Goal: Navigation & Orientation: Go to known website

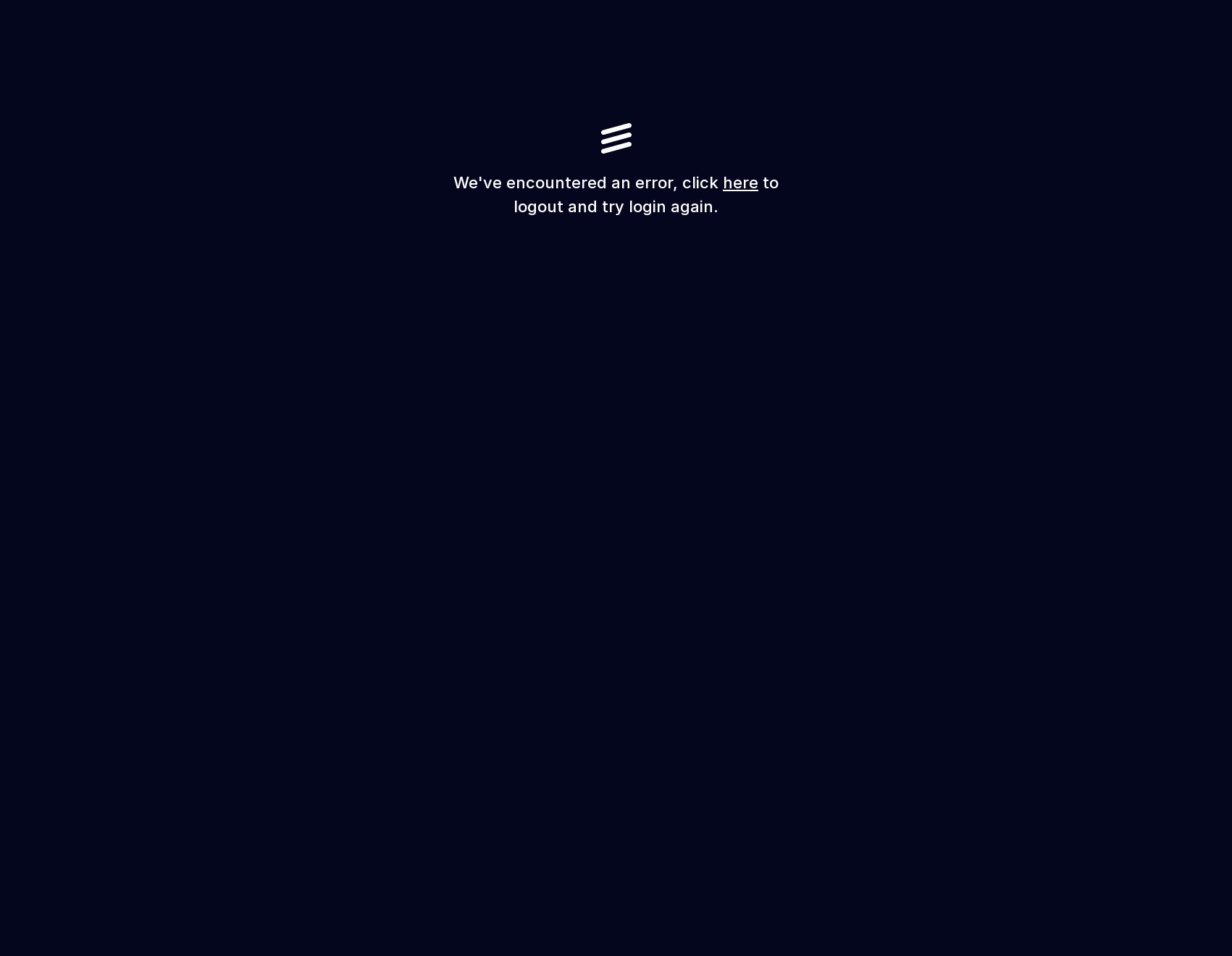
click at [733, 181] on link "here" at bounding box center [740, 182] width 35 height 18
click at [743, 185] on link "here" at bounding box center [740, 182] width 35 height 18
click at [733, 183] on link "here" at bounding box center [740, 182] width 35 height 18
